Goal: Information Seeking & Learning: Check status

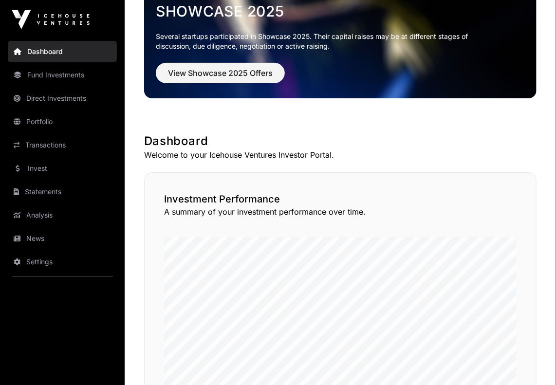
scroll to position [64, 0]
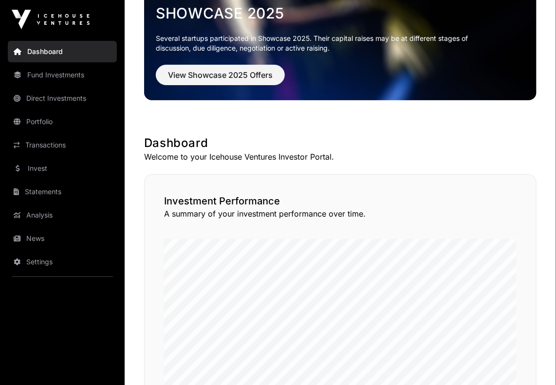
click at [47, 95] on link "Direct Investments" at bounding box center [62, 98] width 109 height 21
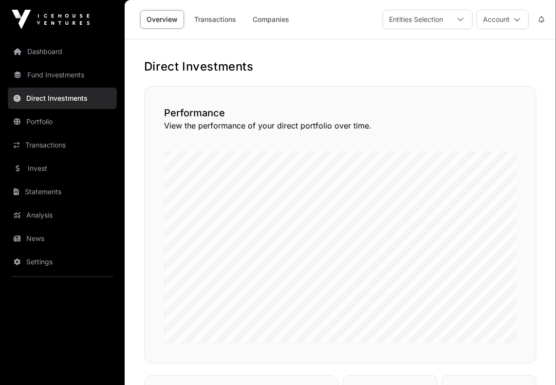
click at [224, 21] on link "Transactions" at bounding box center [215, 19] width 55 height 19
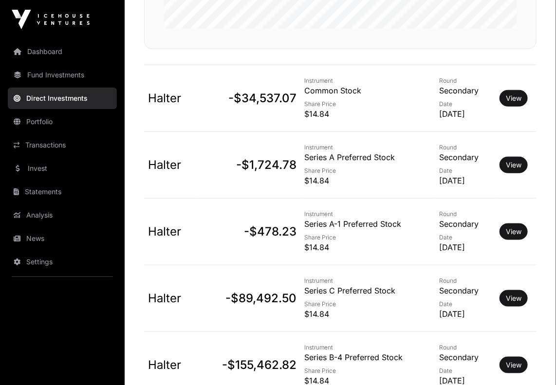
scroll to position [304, 0]
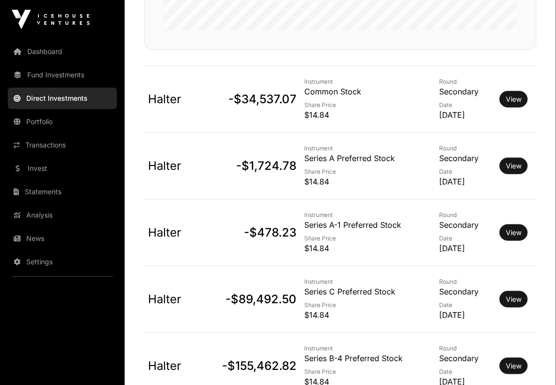
click at [511, 99] on link "View" at bounding box center [514, 99] width 16 height 10
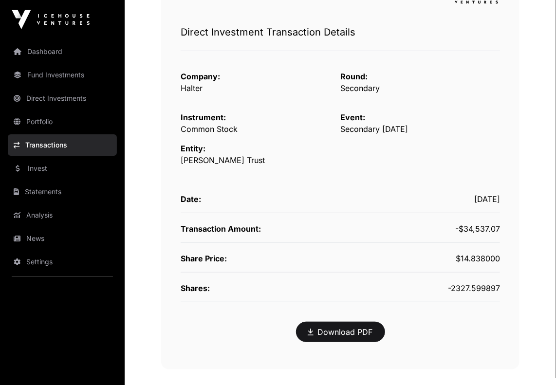
scroll to position [118, 0]
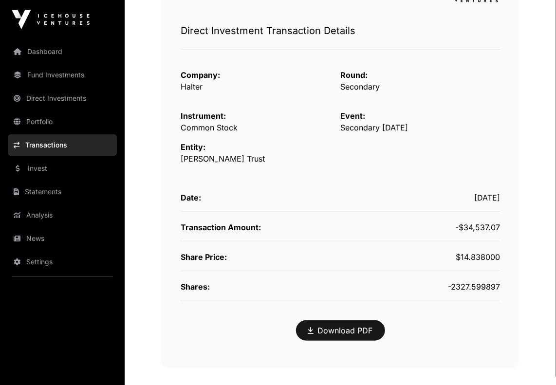
click at [74, 97] on link "Direct Investments" at bounding box center [62, 98] width 109 height 21
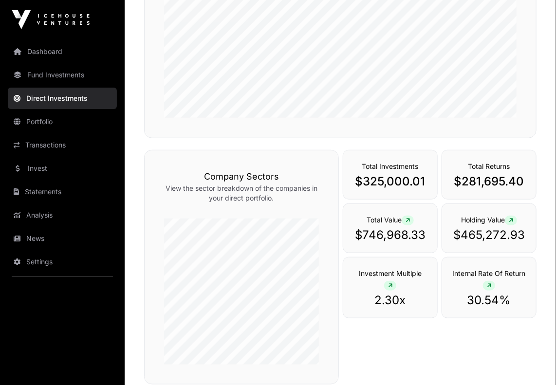
scroll to position [226, 0]
drag, startPoint x: 461, startPoint y: 236, endPoint x: 535, endPoint y: 237, distance: 73.5
click at [535, 237] on div "Holding Value $465,272.93" at bounding box center [489, 228] width 95 height 50
copy p "465,272.93"
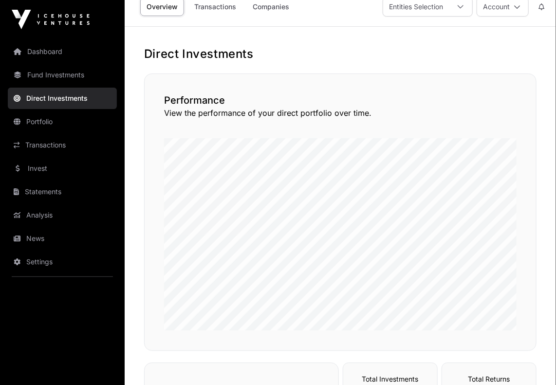
scroll to position [0, 0]
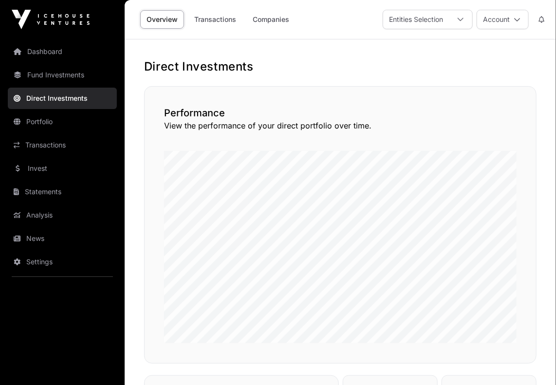
click at [228, 20] on link "Transactions" at bounding box center [215, 19] width 55 height 19
click at [51, 50] on link "Dashboard" at bounding box center [62, 51] width 109 height 21
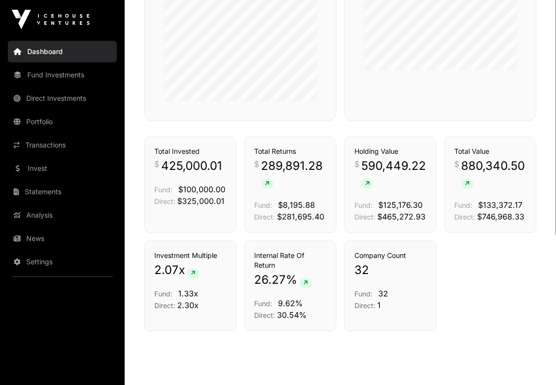
scroll to position [633, 0]
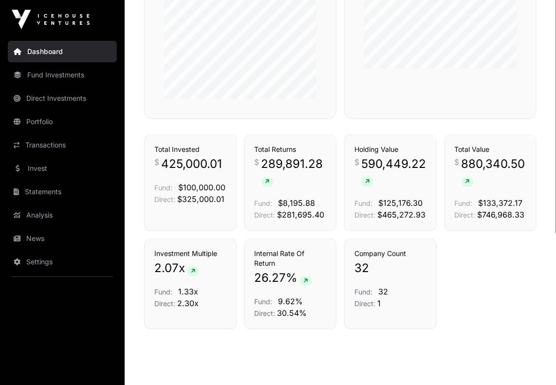
click at [45, 102] on link "Direct Investments" at bounding box center [62, 98] width 109 height 21
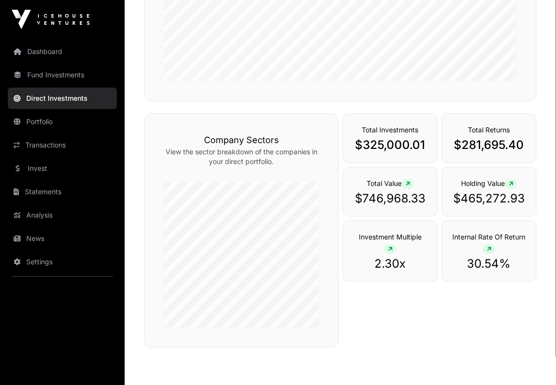
scroll to position [262, 0]
drag, startPoint x: 462, startPoint y: 196, endPoint x: 536, endPoint y: 194, distance: 74.5
click at [536, 194] on div "Holding Value $465,272.93" at bounding box center [489, 192] width 95 height 50
copy p "465,272.93"
click at [45, 190] on link "Statements" at bounding box center [62, 191] width 109 height 21
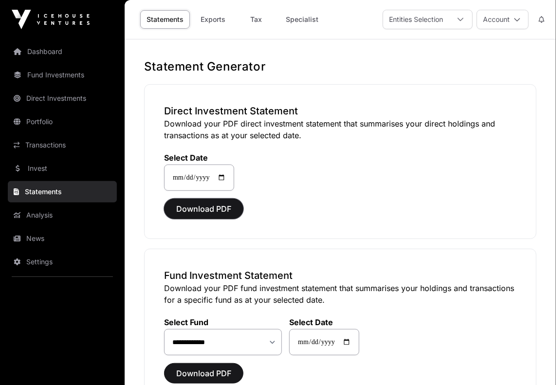
click at [209, 207] on span "Download PDF" at bounding box center [203, 209] width 55 height 12
